Goal: Task Accomplishment & Management: Use online tool/utility

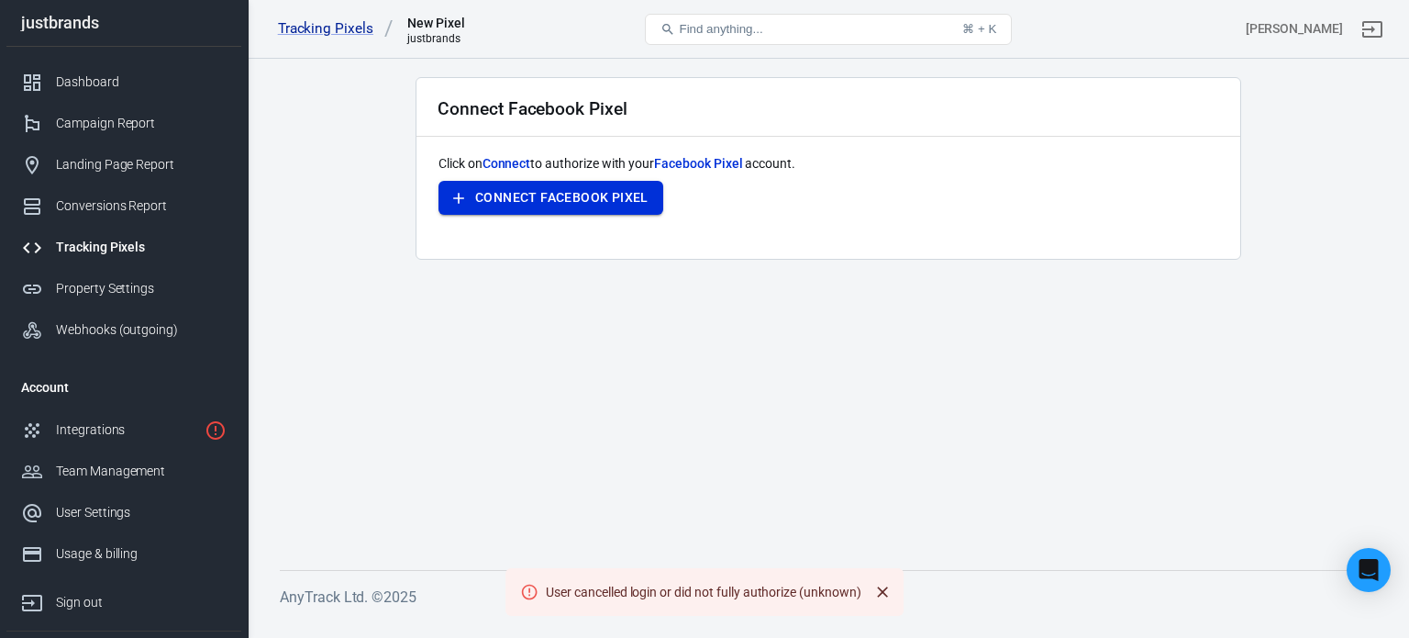
click at [502, 192] on button "Connect Facebook Pixel" at bounding box center [551, 198] width 225 height 34
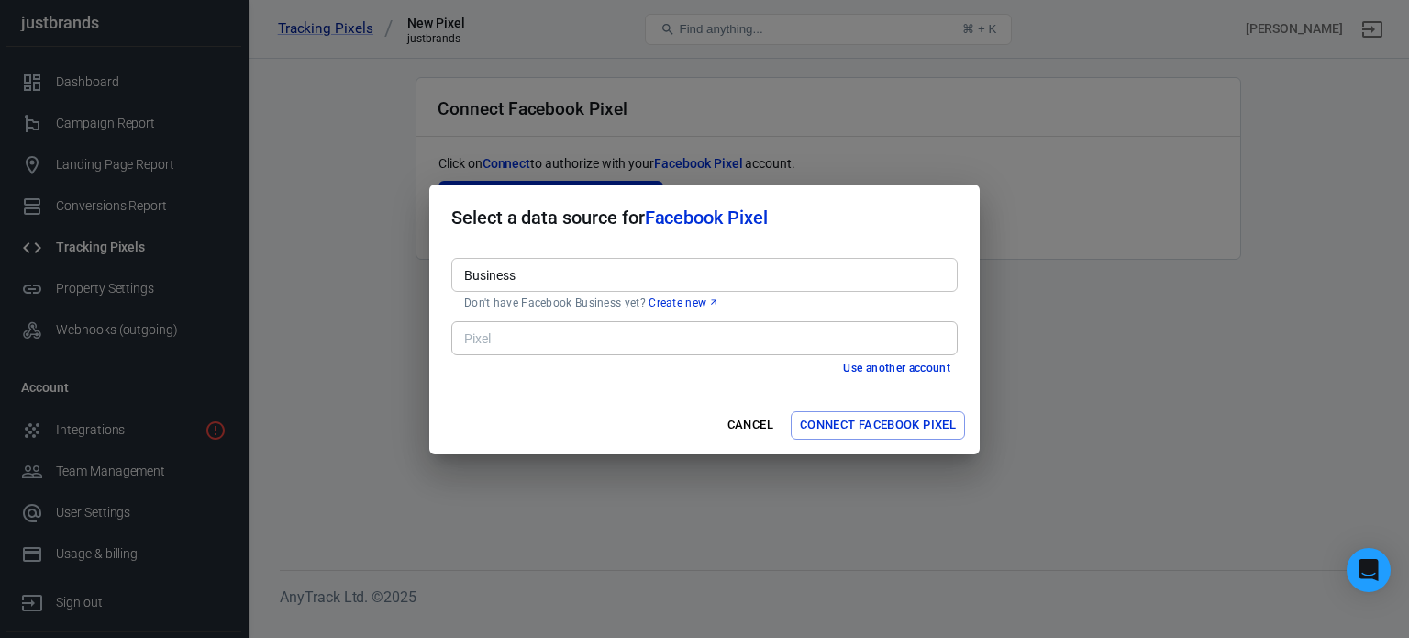
click at [765, 272] on input "Business" at bounding box center [703, 274] width 493 height 23
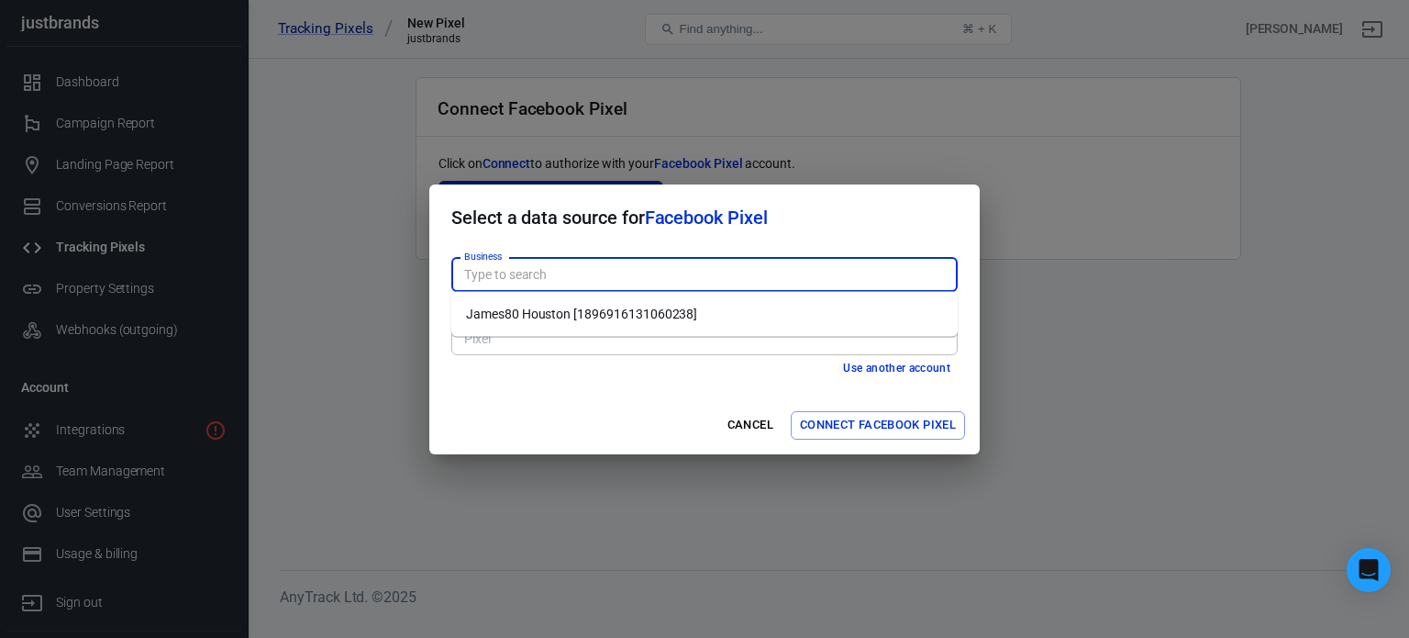
click at [762, 302] on li "James80 Houston [1896916131060238]" at bounding box center [704, 314] width 506 height 30
type input "James80 Houston [1896916131060238]"
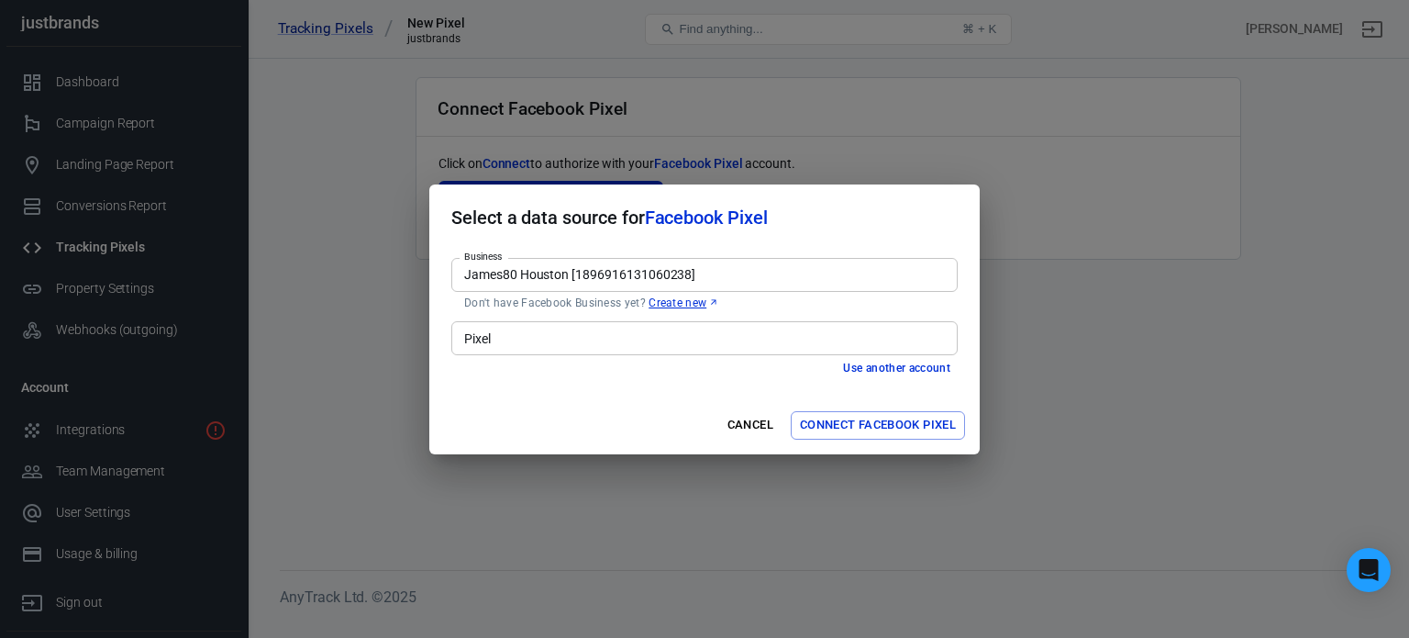
click at [745, 350] on div "Pixel" at bounding box center [704, 338] width 506 height 34
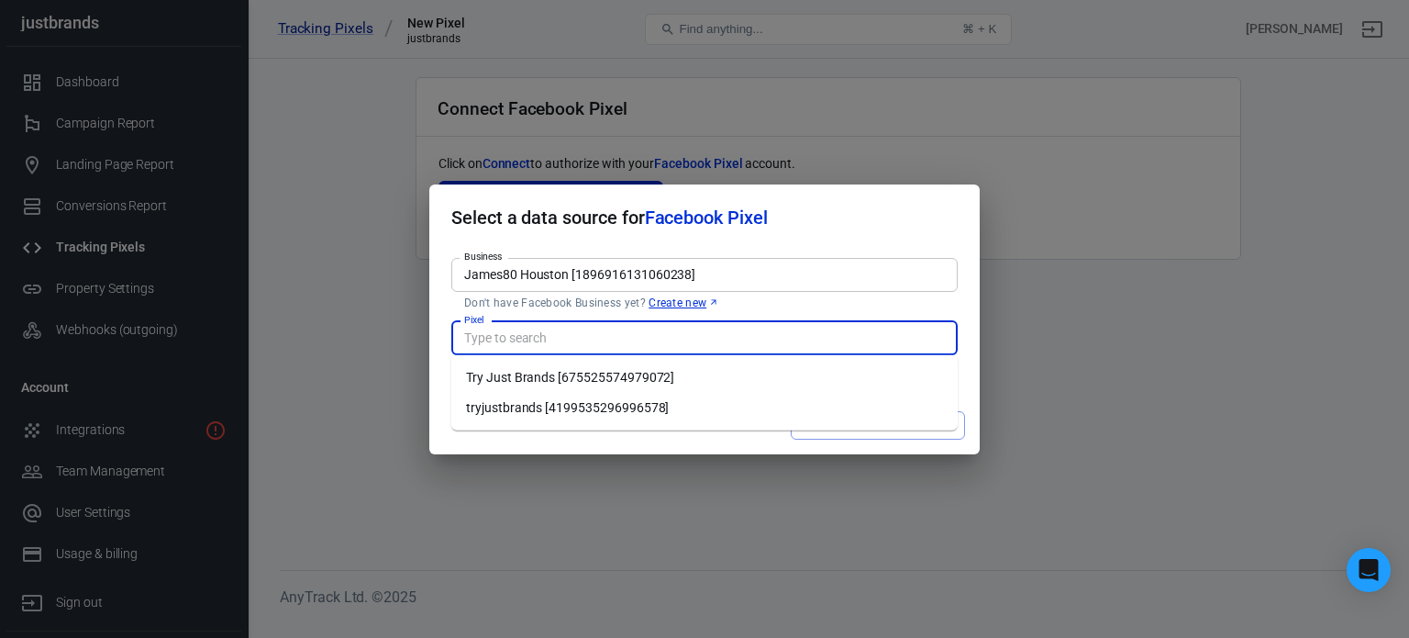
click at [736, 402] on li "tryjustbrands [4199535296996578]" at bounding box center [704, 408] width 506 height 30
type input "tryjustbrands [4199535296996578]"
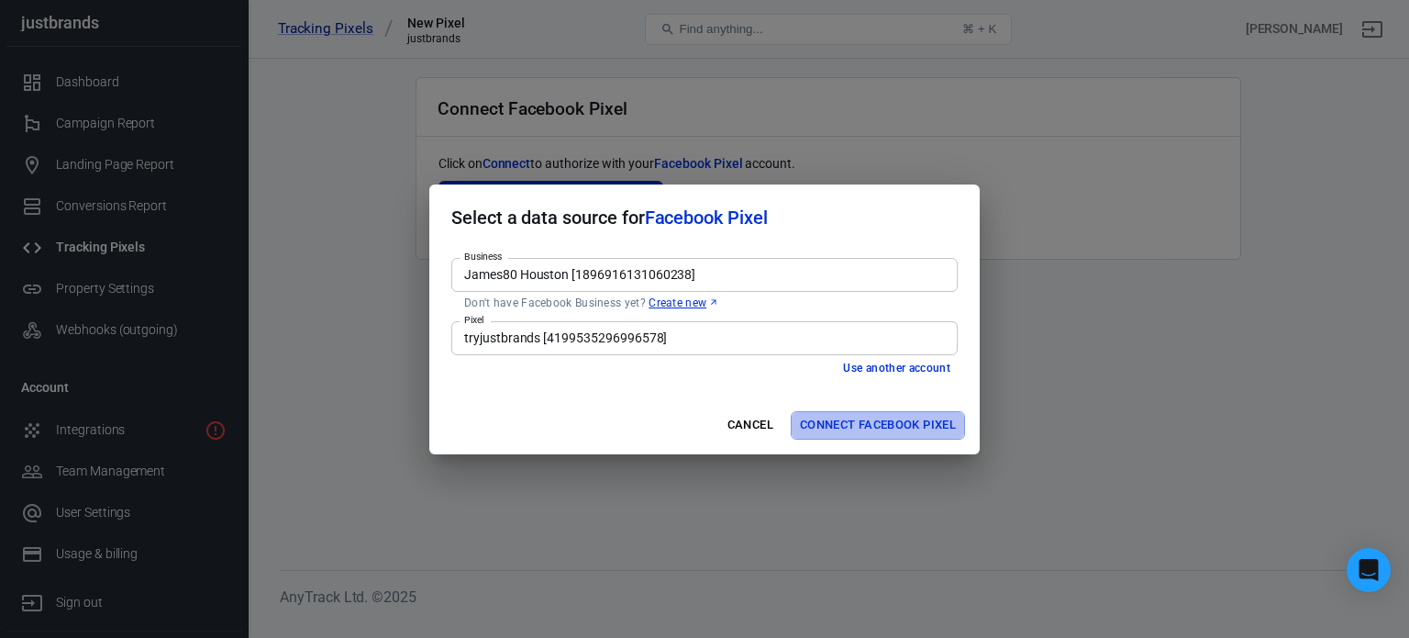
click at [839, 427] on button "Connect Facebook Pixel" at bounding box center [878, 425] width 174 height 28
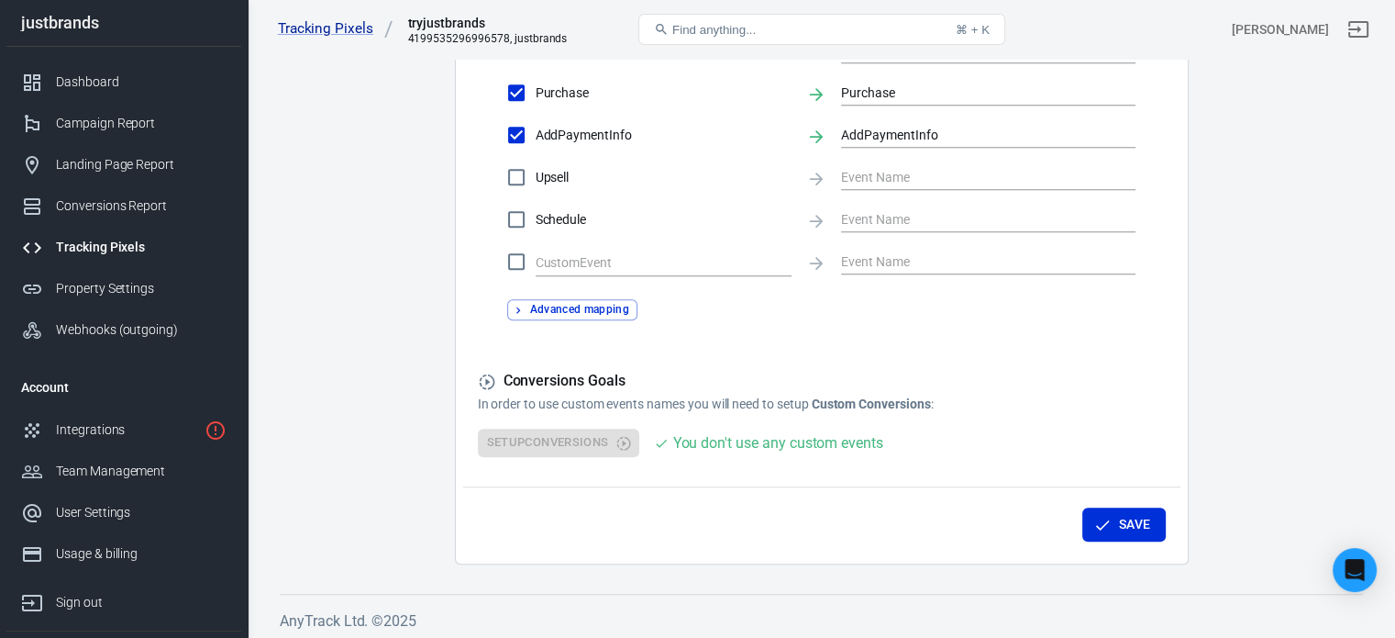
scroll to position [982, 0]
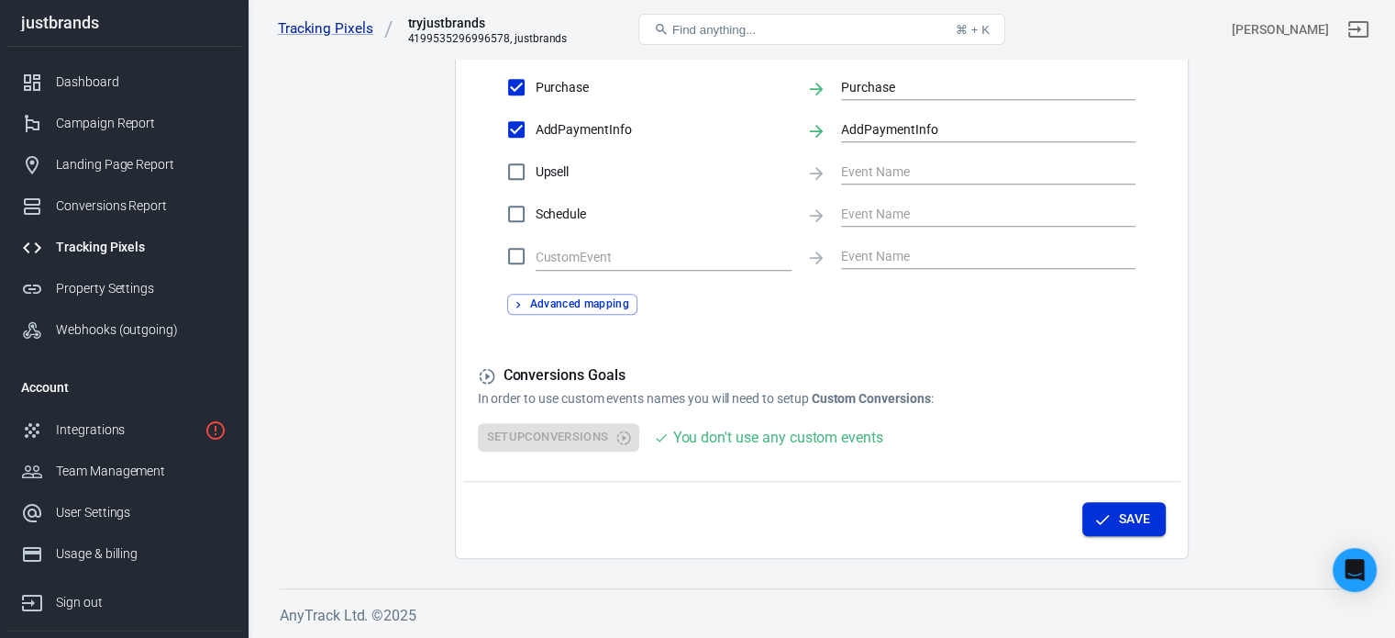
click at [1107, 522] on icon "button" at bounding box center [1103, 519] width 18 height 18
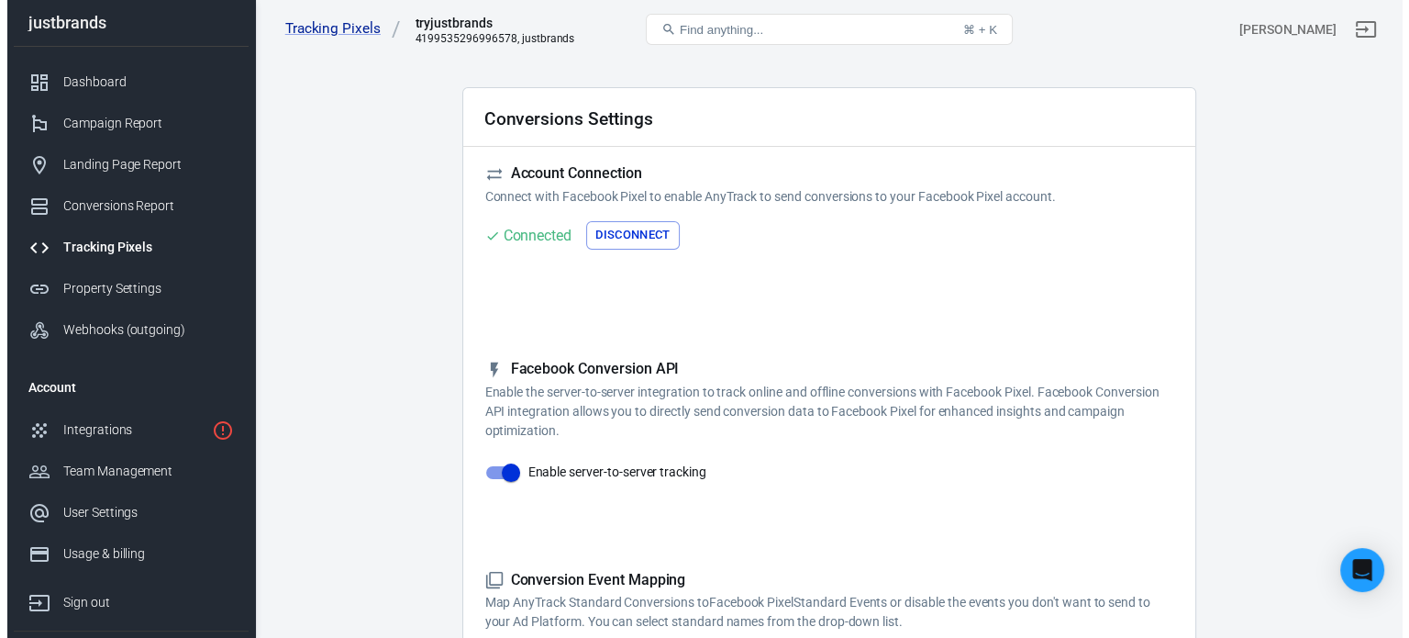
scroll to position [0, 0]
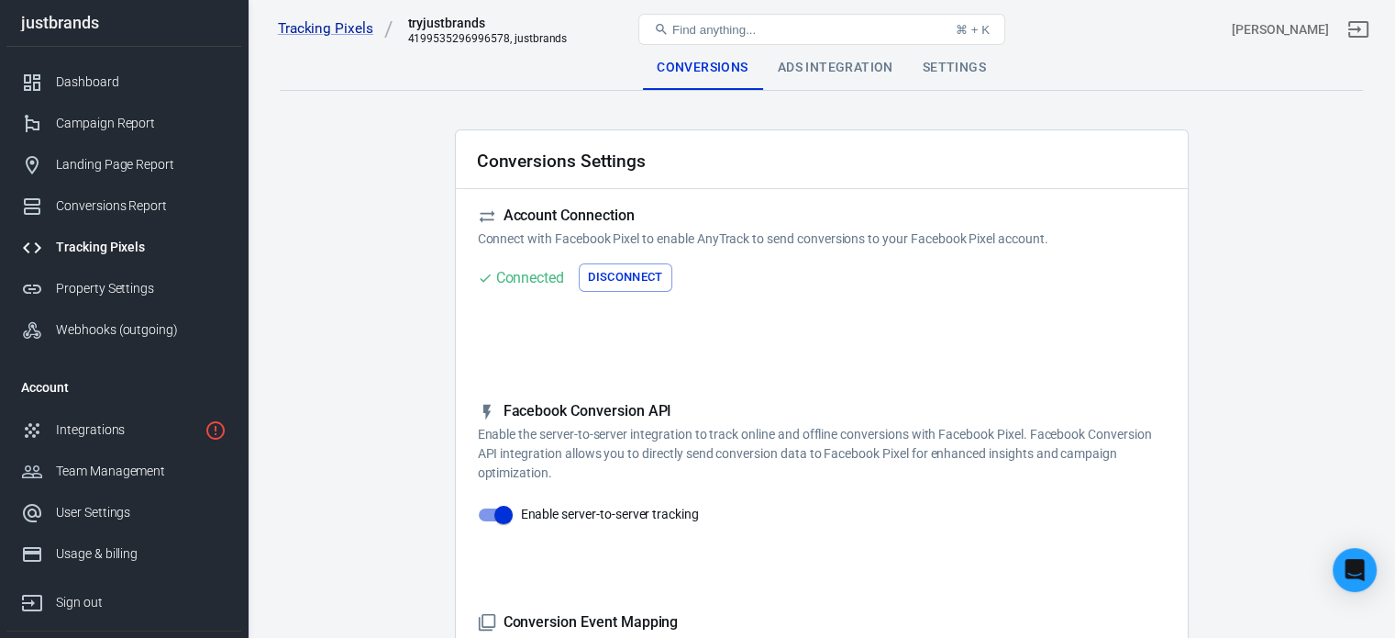
click at [129, 262] on link "Tracking Pixels" at bounding box center [123, 247] width 235 height 41
